Goal: Information Seeking & Learning: Check status

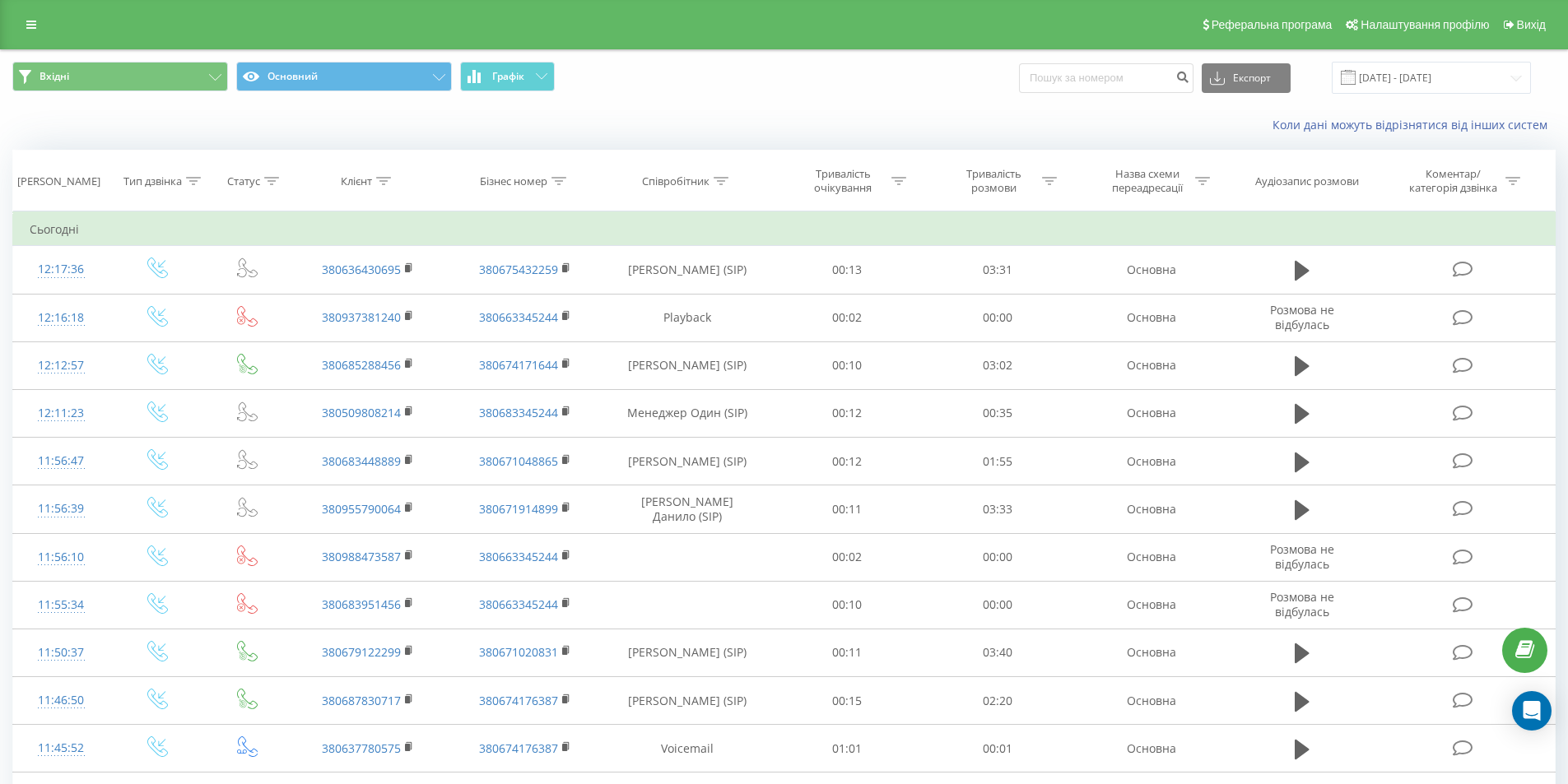
click at [1168, 78] on input at bounding box center [1105, 78] width 174 height 30
type input "380683748809"
click at [1189, 80] on icon "submit" at bounding box center [1182, 75] width 14 height 10
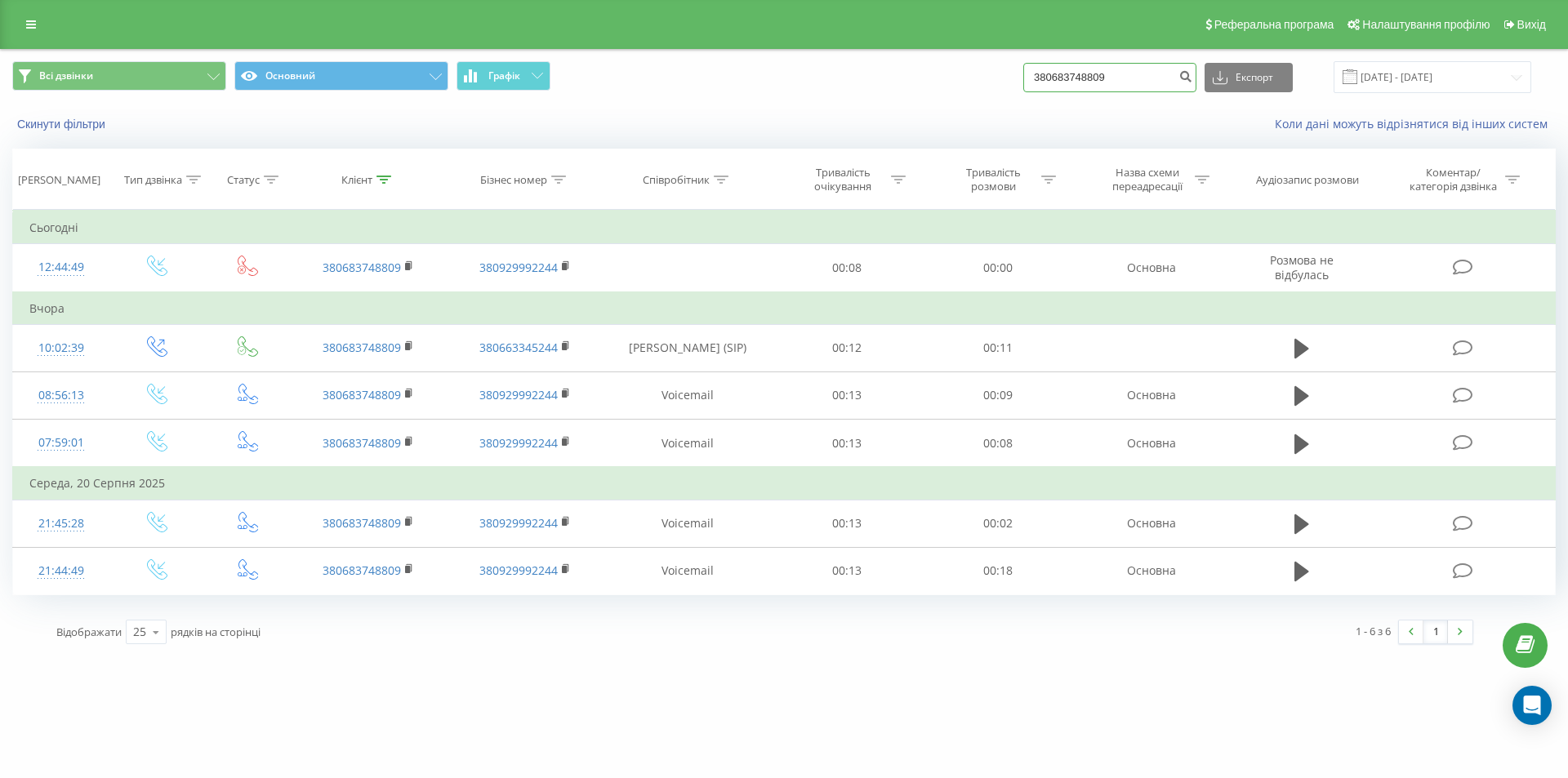
drag, startPoint x: 1125, startPoint y: 84, endPoint x: 1007, endPoint y: 81, distance: 118.0
click at [1007, 81] on div "Всі дзвінки Основний Графік 380683748809 Експорт .csv .xls .xlsx 22.05.2025 - 2…" at bounding box center [784, 77] width 1543 height 32
paste input "77035076"
type input "380677035076"
click at [1193, 82] on button "submit" at bounding box center [1185, 78] width 22 height 29
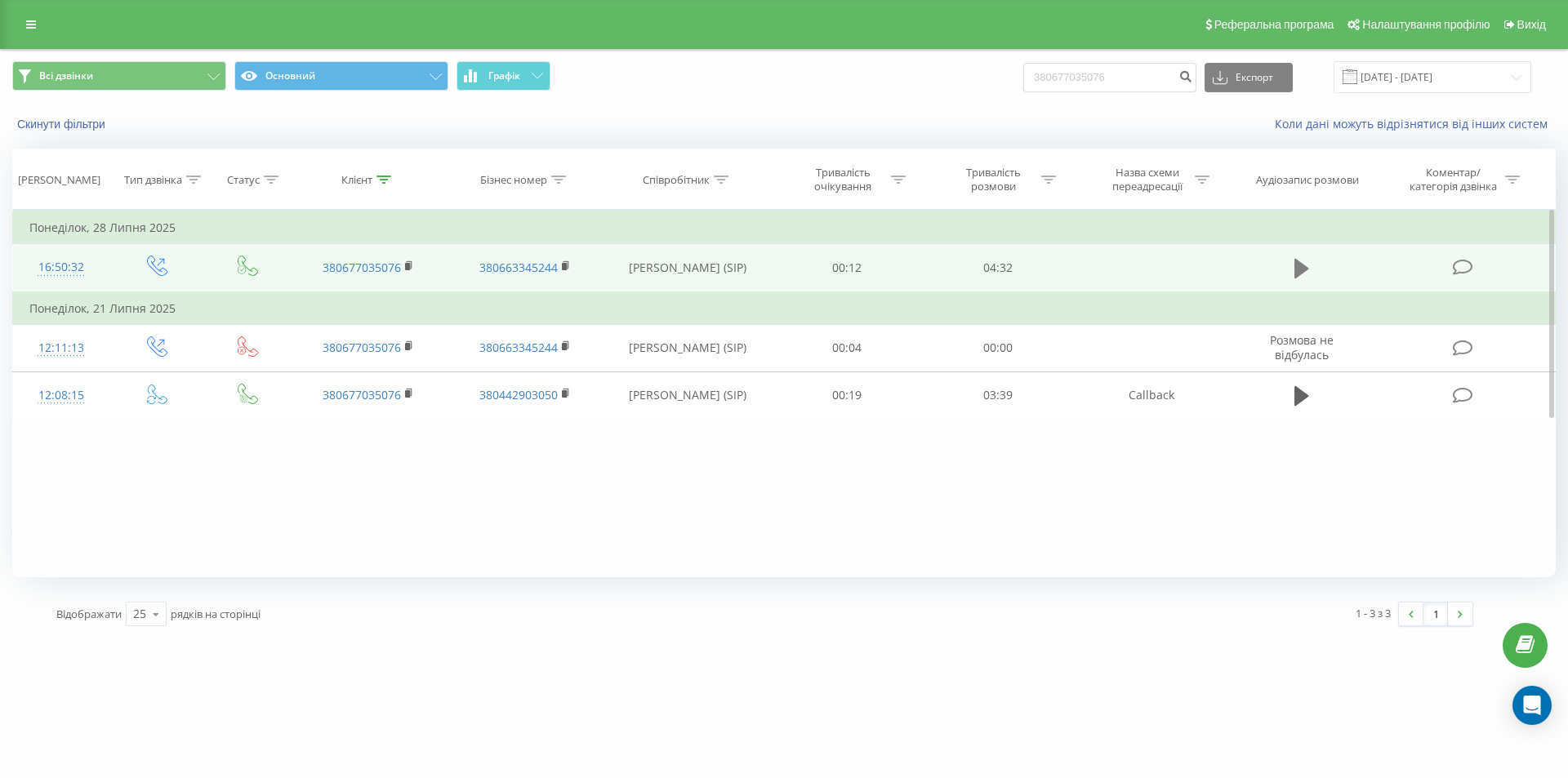
click at [1301, 276] on icon at bounding box center [1302, 268] width 15 height 23
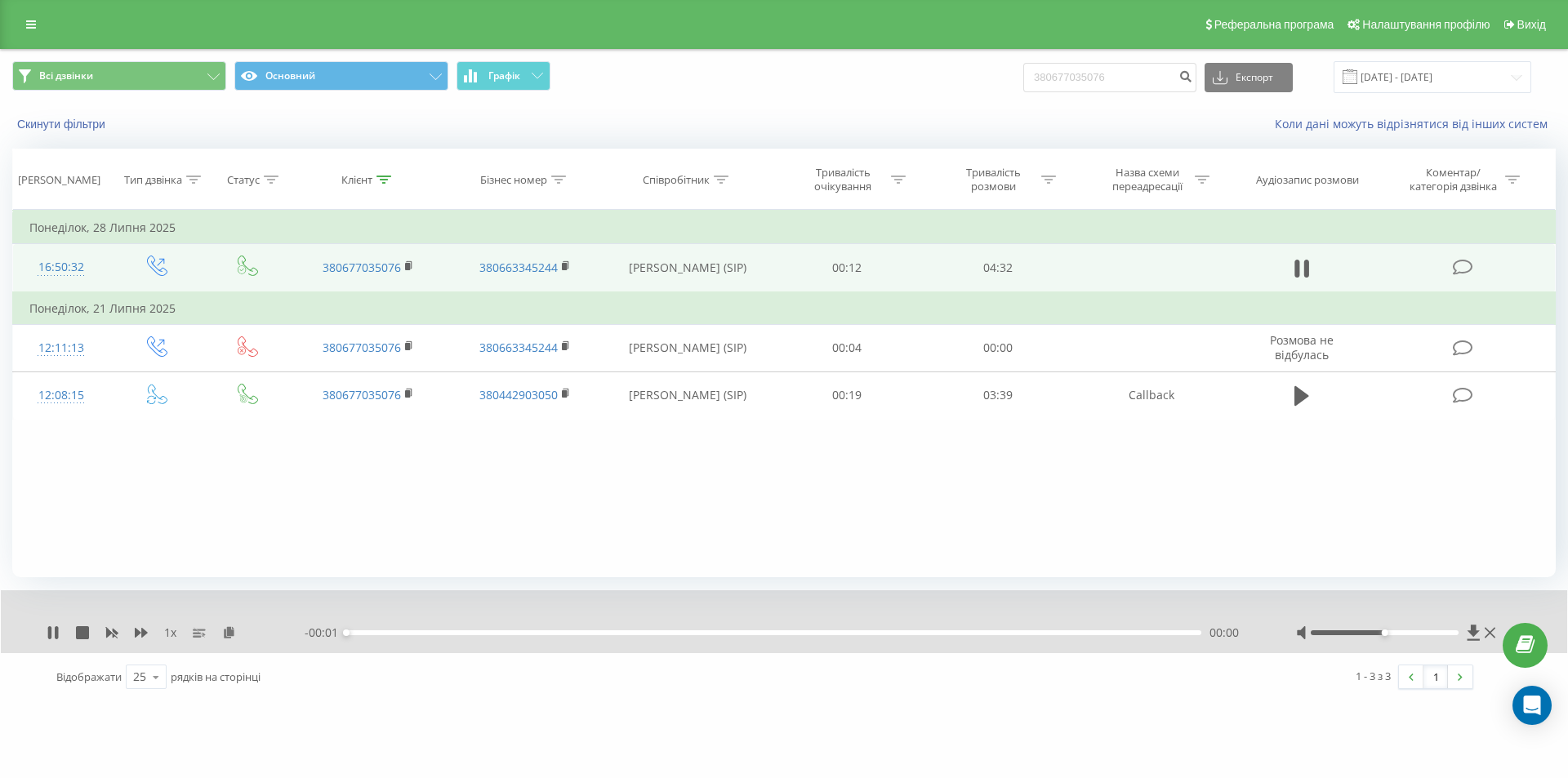
click at [1079, 633] on div "00:00" at bounding box center [773, 632] width 855 height 5
click at [1109, 632] on div "00:04" at bounding box center [773, 632] width 855 height 5
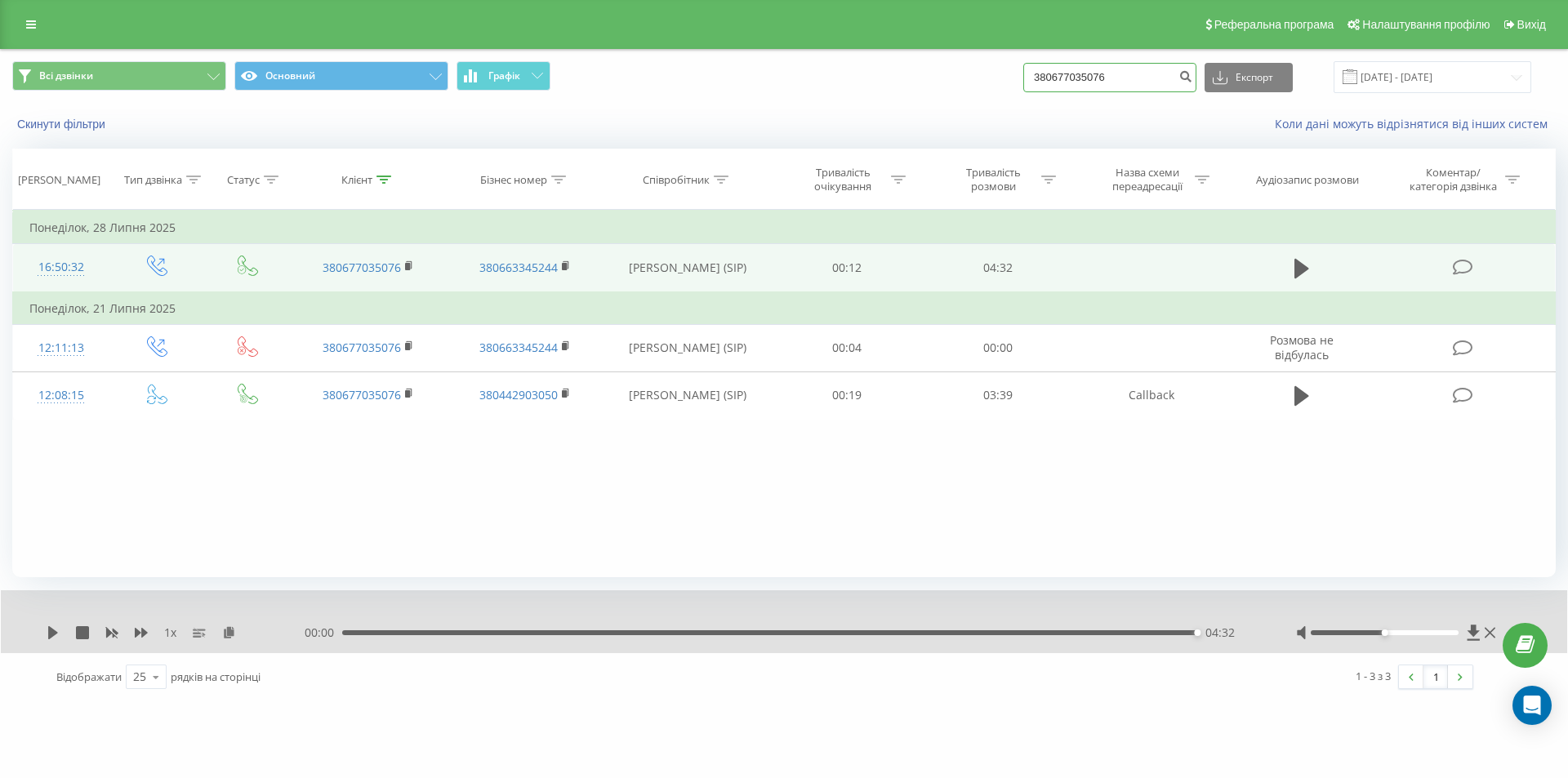
drag, startPoint x: 1154, startPoint y: 75, endPoint x: 1006, endPoint y: 86, distance: 148.4
click at [1009, 86] on div "Всі дзвінки Основний Графік 380677035076 Експорт .csv .xls .xlsx 22.05.2025 - 2…" at bounding box center [784, 77] width 1543 height 32
paste input "+380672204612"
click at [1058, 70] on input "+380672204612" at bounding box center [1109, 78] width 173 height 29
type input "380672204612"
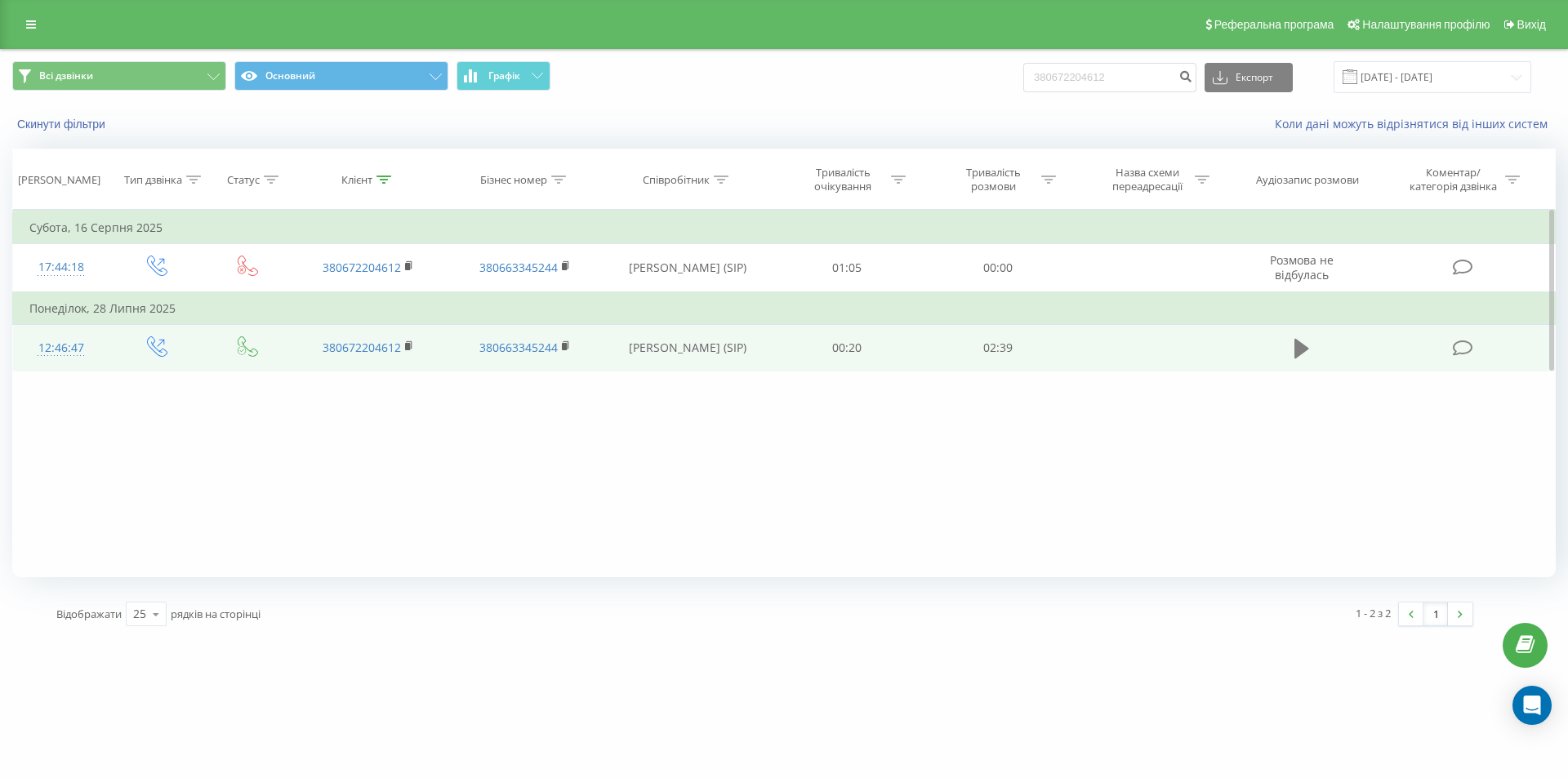
click at [1308, 351] on icon at bounding box center [1302, 348] width 15 height 23
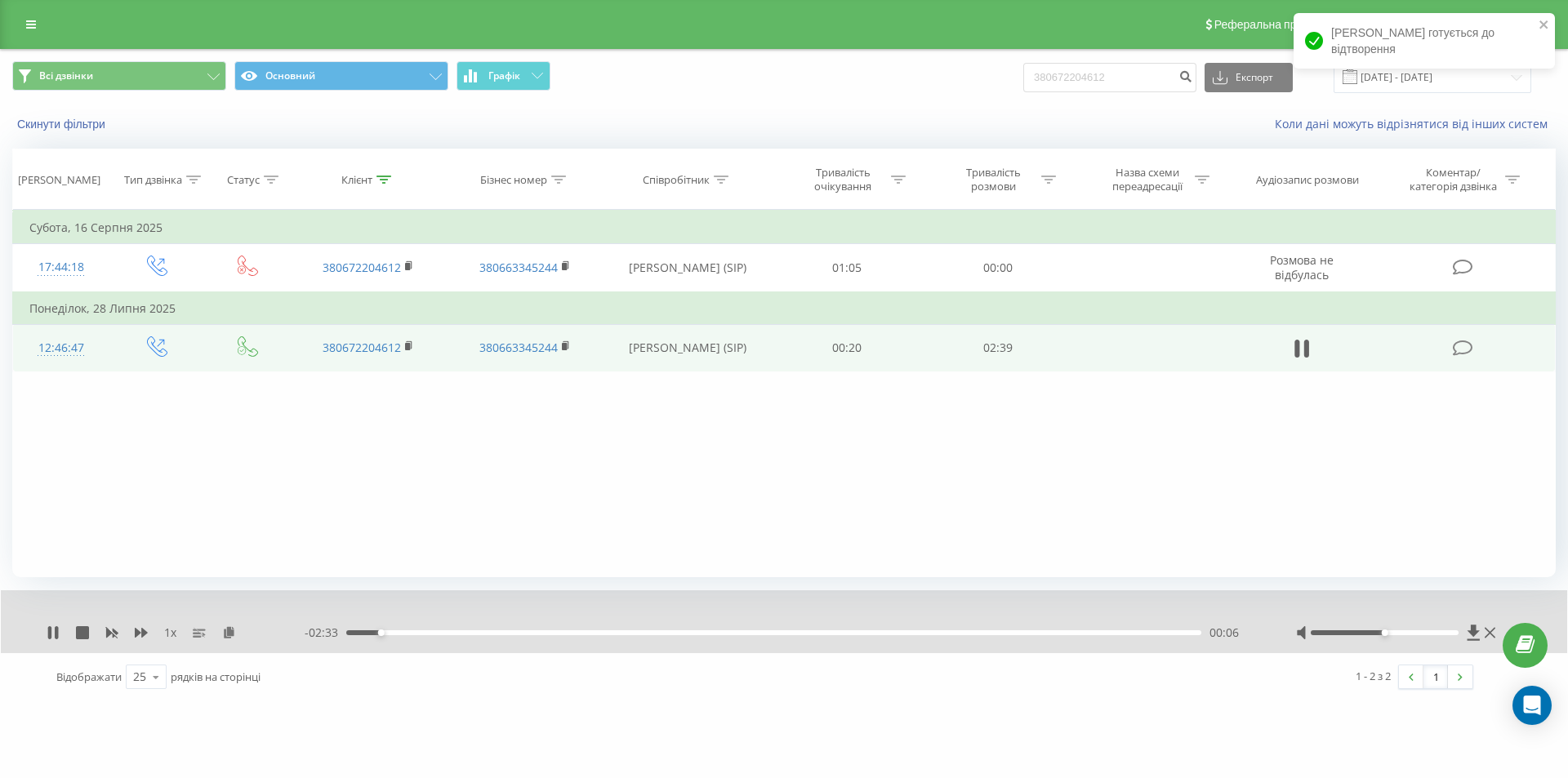
click at [705, 633] on div "00:06" at bounding box center [773, 632] width 855 height 5
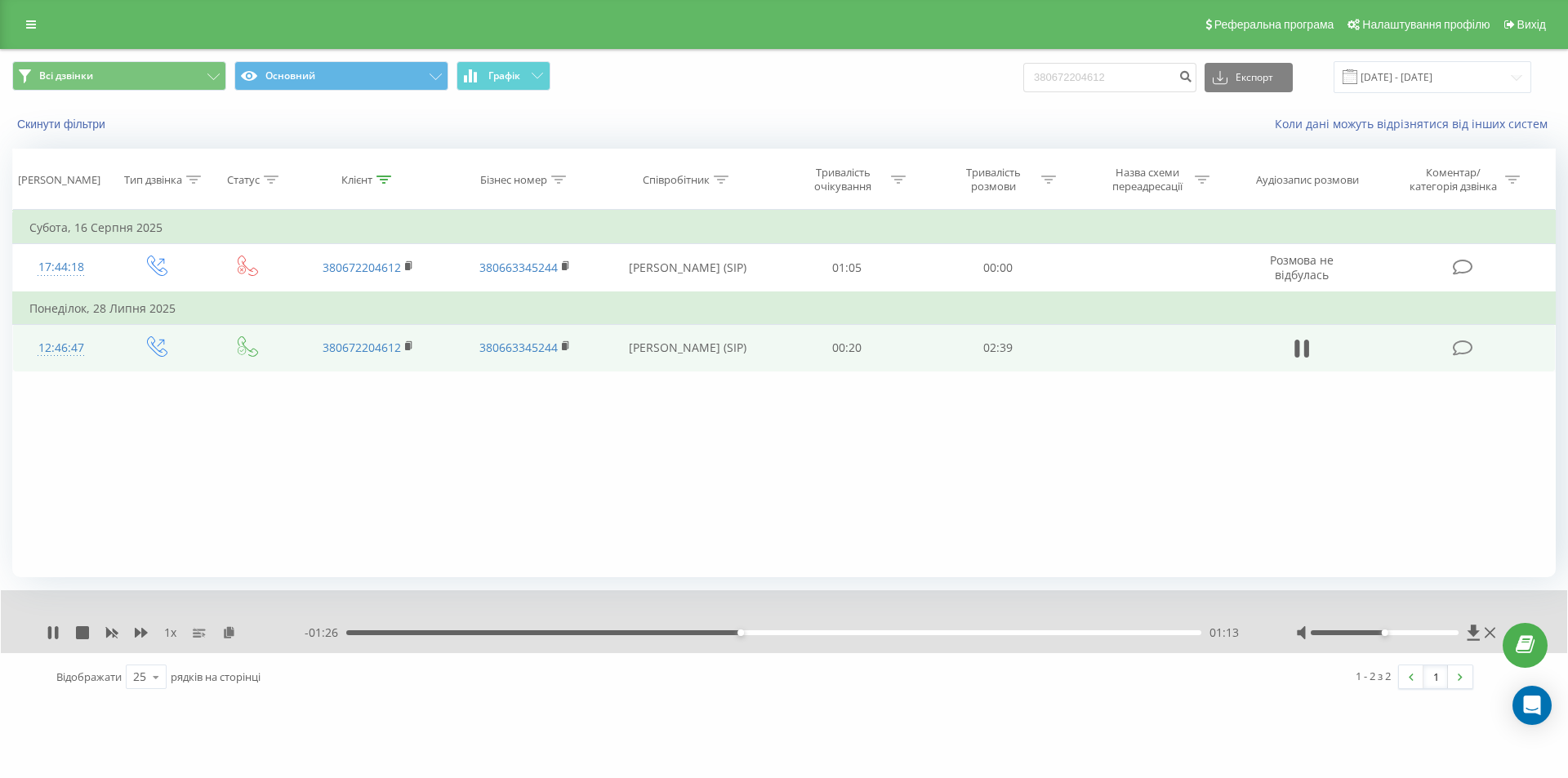
click at [826, 633] on div "01:13" at bounding box center [773, 632] width 855 height 5
click at [1005, 632] on div "01:34" at bounding box center [773, 632] width 855 height 5
click at [1119, 632] on div "02:10" at bounding box center [773, 632] width 855 height 5
click at [51, 632] on icon at bounding box center [50, 632] width 4 height 13
